Goal: Navigation & Orientation: Find specific page/section

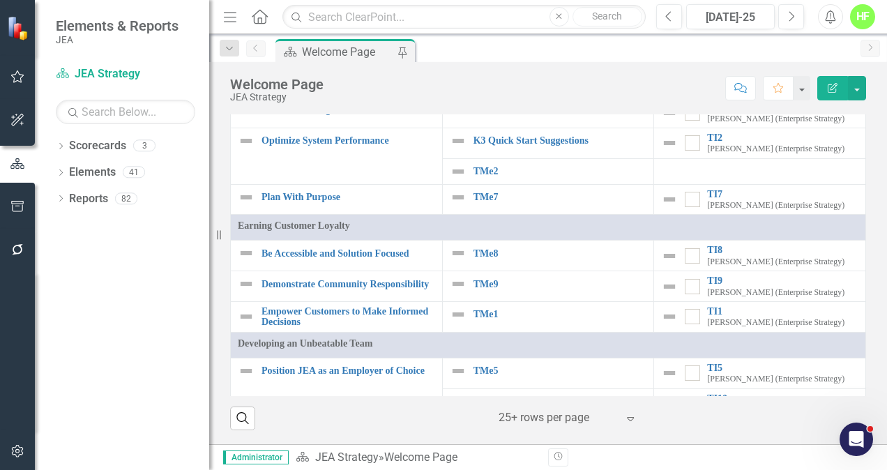
scroll to position [112, 0]
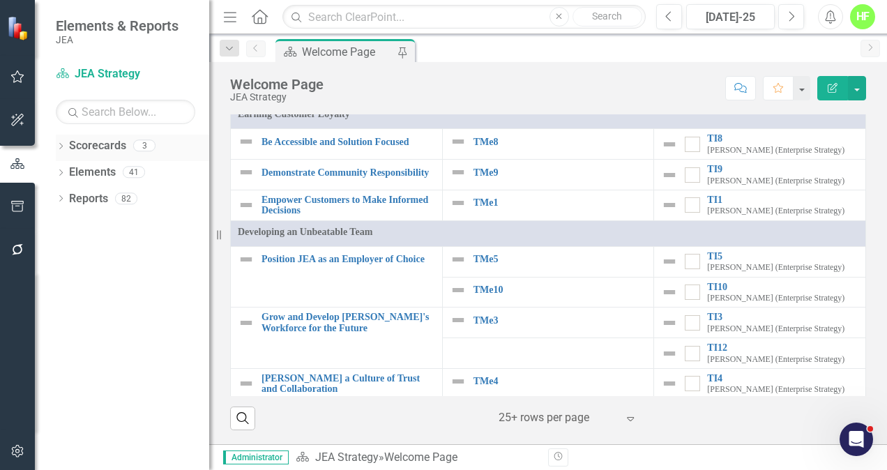
click at [105, 145] on link "Scorecards" at bounding box center [97, 146] width 57 height 16
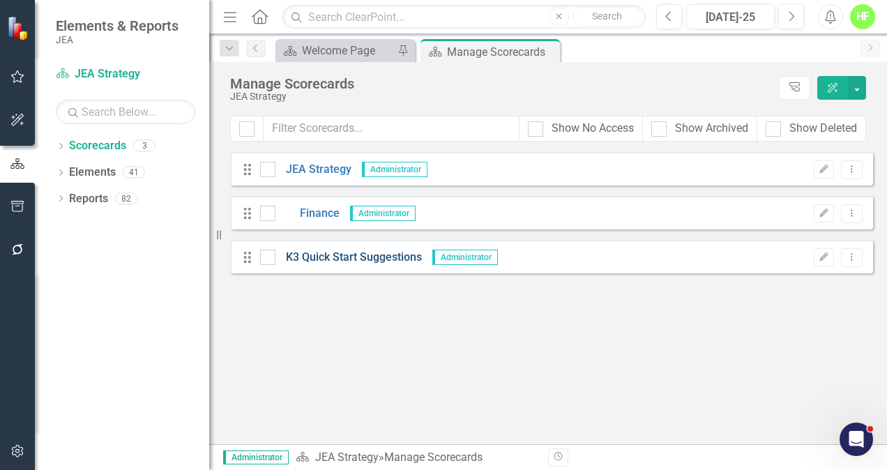
click at [315, 260] on link "K3 Quick Start Suggestions" at bounding box center [349, 258] width 147 height 16
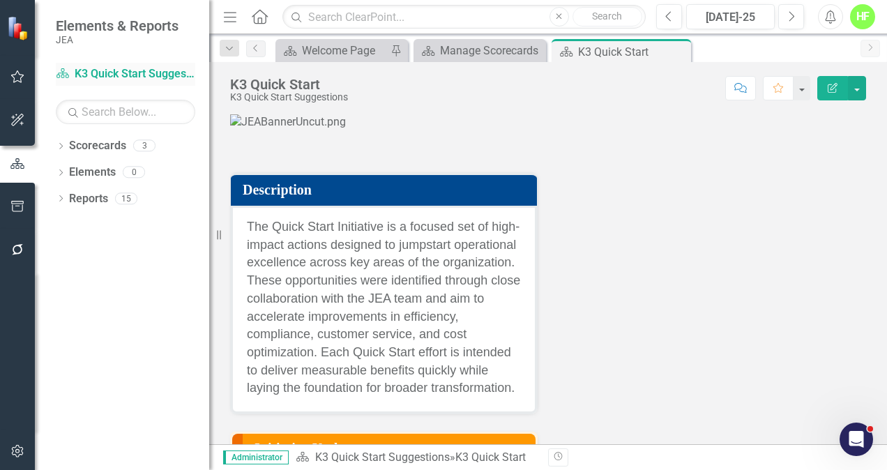
click at [124, 70] on link "Scorecard K3 Quick Start Suggestions" at bounding box center [126, 74] width 140 height 16
click at [347, 42] on div "Welcome Page" at bounding box center [344, 50] width 85 height 17
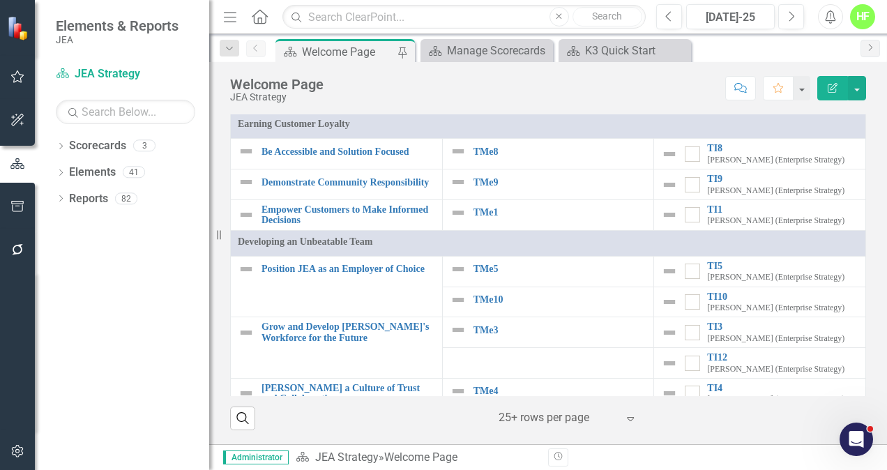
scroll to position [112, 0]
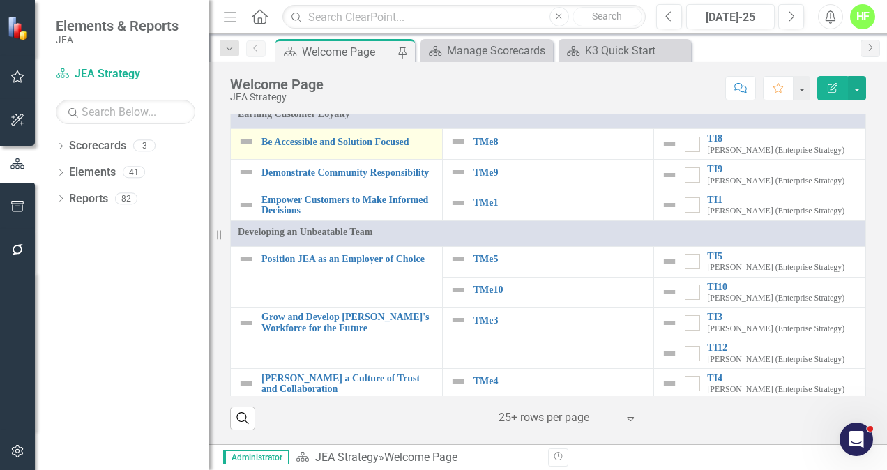
click at [317, 150] on div "Be Accessible and Solution Focused" at bounding box center [336, 141] width 197 height 17
click at [104, 173] on link "Elements" at bounding box center [92, 173] width 47 height 16
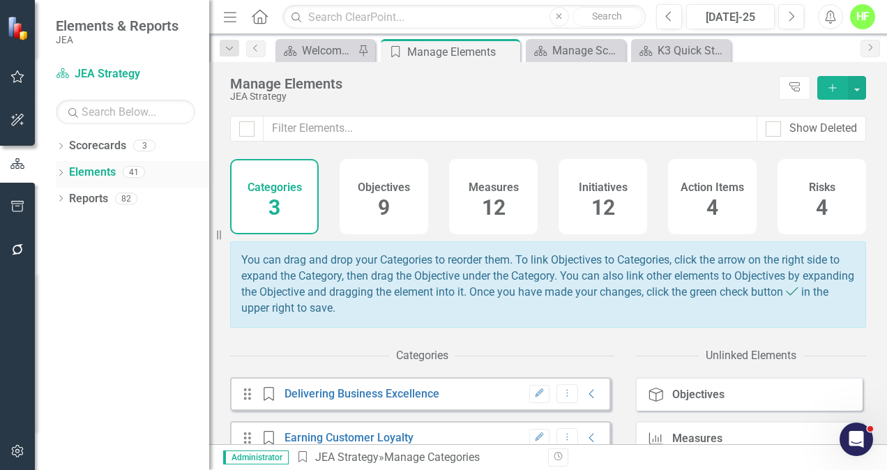
click at [104, 173] on link "Elements" at bounding box center [92, 173] width 47 height 16
click at [491, 183] on h4 "Measures" at bounding box center [494, 187] width 50 height 13
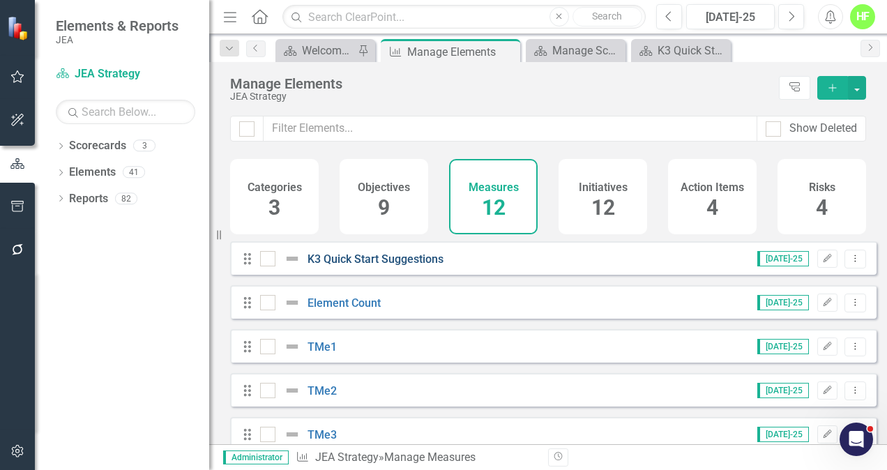
click at [350, 266] on link "K3 Quick Start Suggestions" at bounding box center [376, 259] width 136 height 13
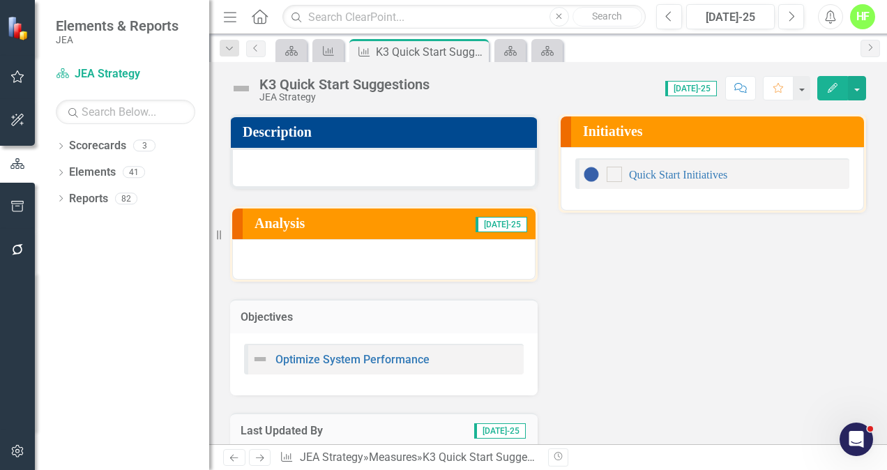
click at [494, 283] on div "Objectives Optimize System Performance" at bounding box center [384, 339] width 329 height 114
